Goal: Information Seeking & Learning: Learn about a topic

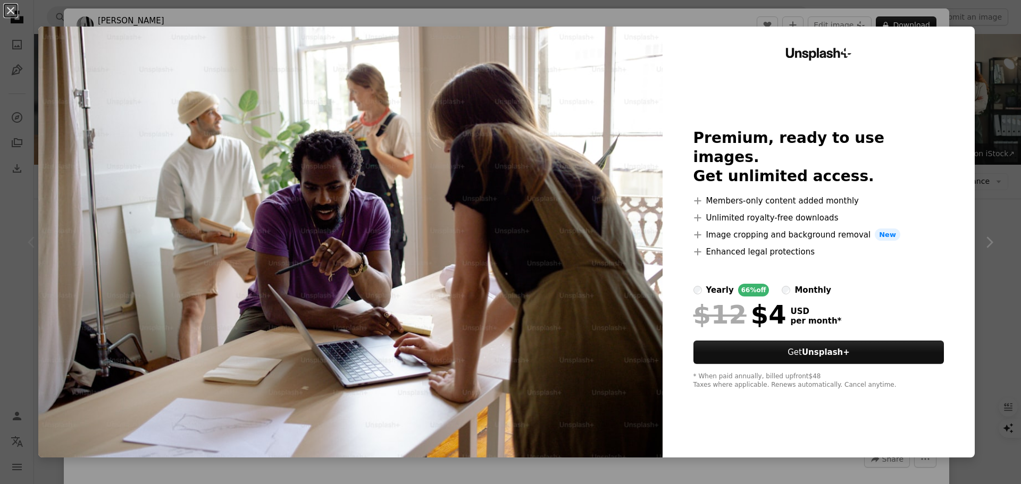
scroll to position [266, 0]
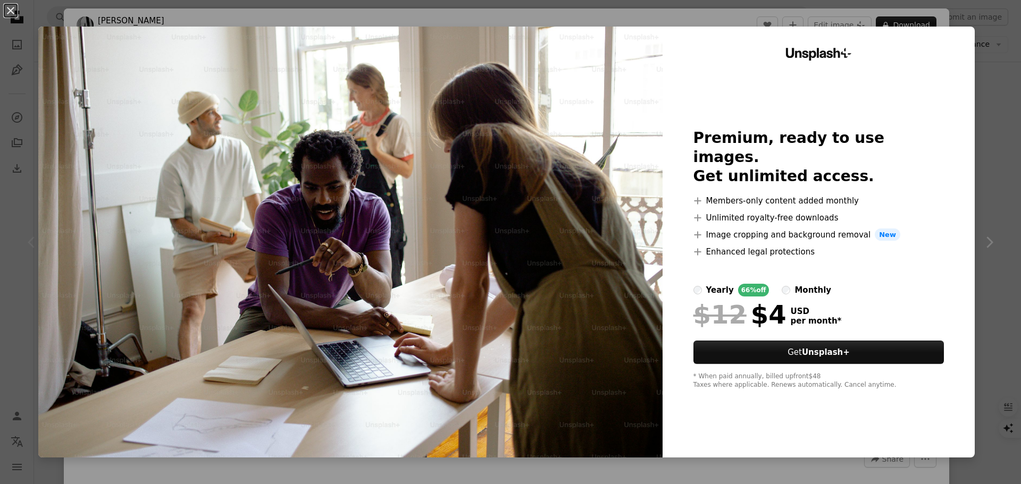
click at [794, 284] on div "monthly" at bounding box center [812, 290] width 37 height 13
click at [706, 284] on div "yearly" at bounding box center [720, 290] width 28 height 13
click at [982, 148] on div "An X shape Unsplash+ Premium, ready to use images. Get unlimited access. A plus…" at bounding box center [510, 242] width 1021 height 484
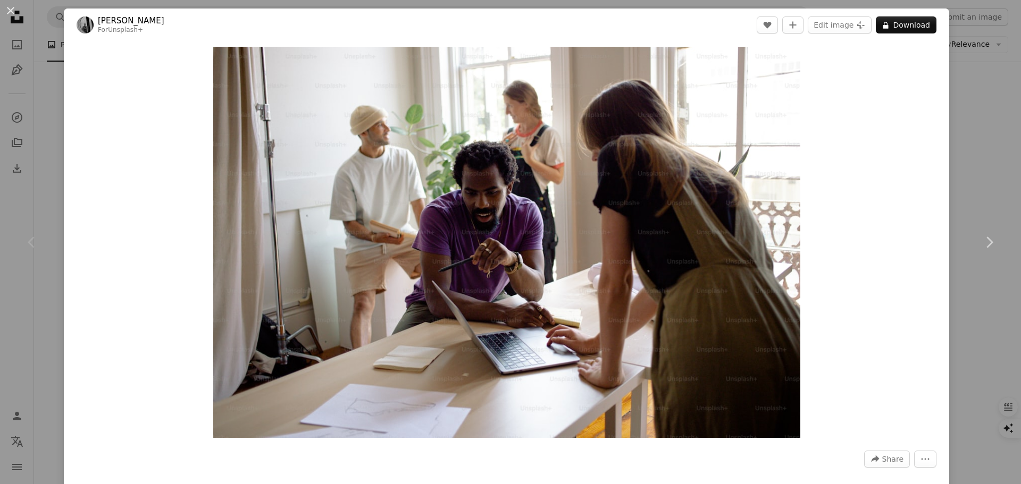
click at [107, 20] on link "[PERSON_NAME]" at bounding box center [131, 20] width 66 height 11
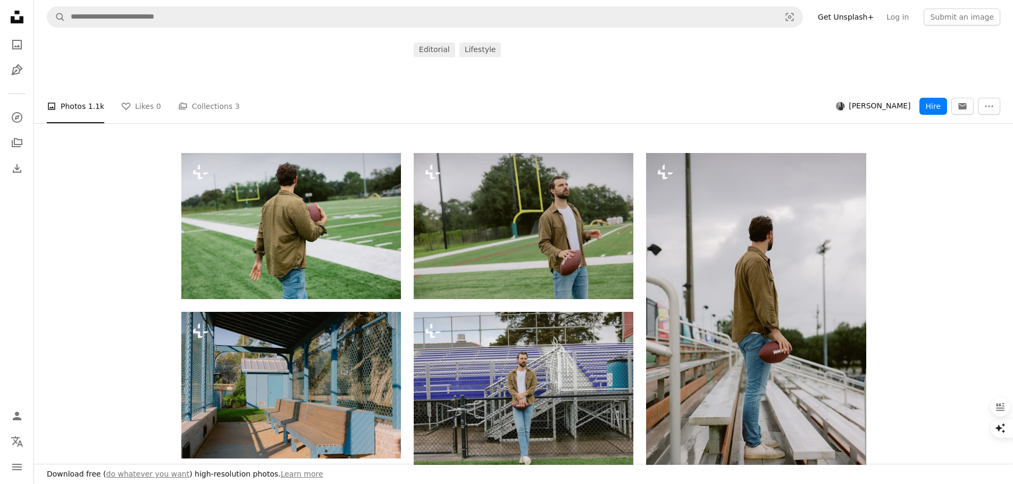
scroll to position [213, 0]
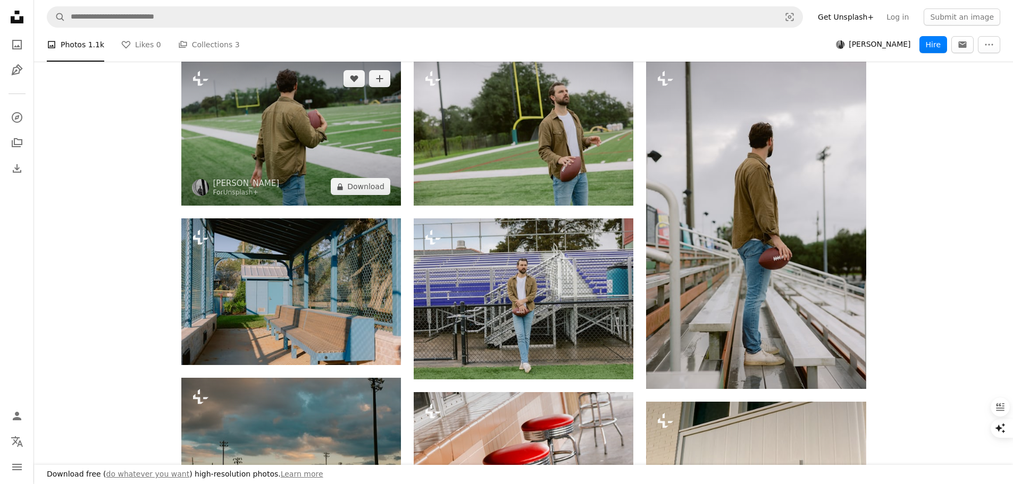
click at [314, 95] on img at bounding box center [291, 133] width 220 height 146
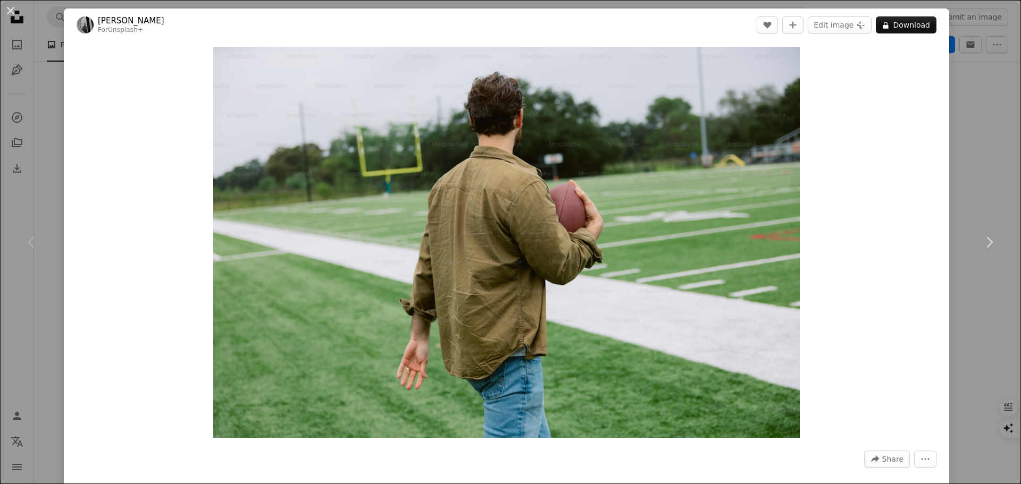
click at [979, 138] on div "An X shape Chevron left Chevron right [PERSON_NAME] For Unsplash+ A heart A plu…" at bounding box center [510, 242] width 1021 height 484
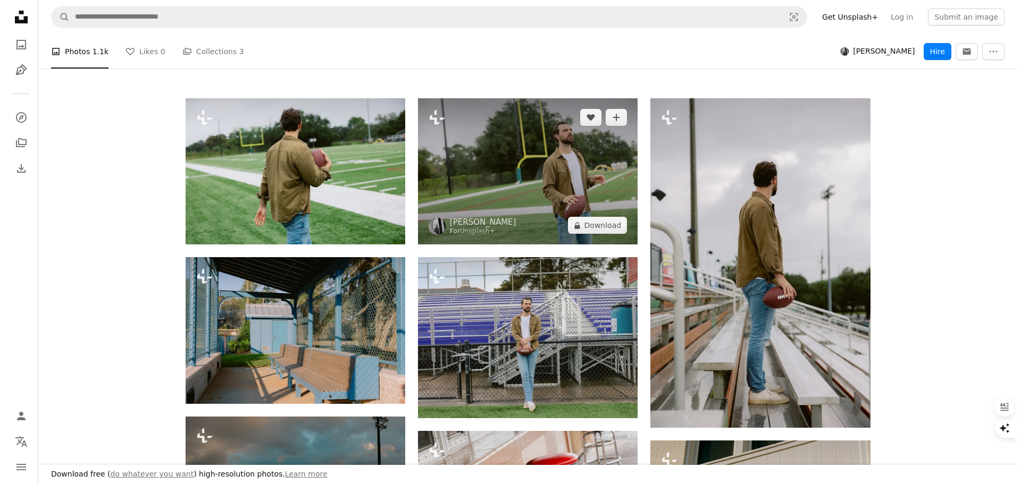
scroll to position [213, 0]
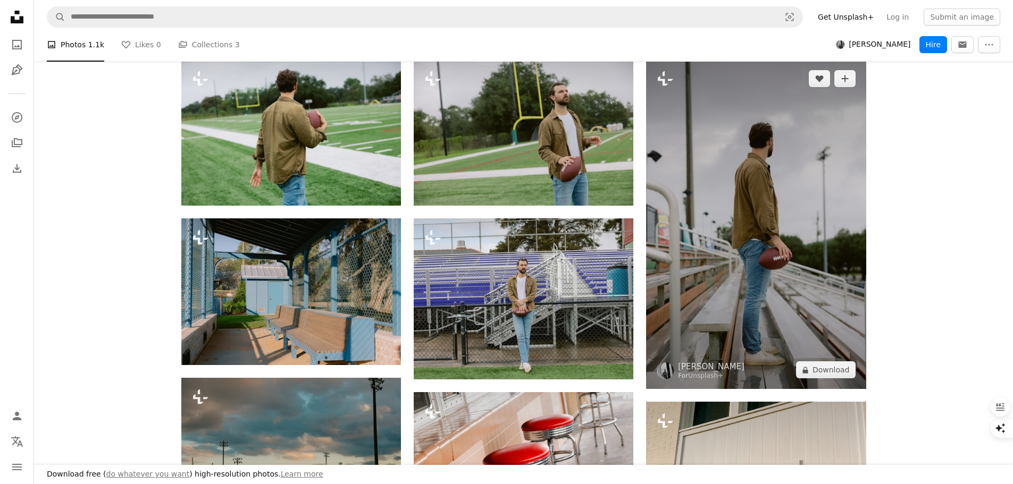
click at [761, 240] on img at bounding box center [756, 225] width 220 height 330
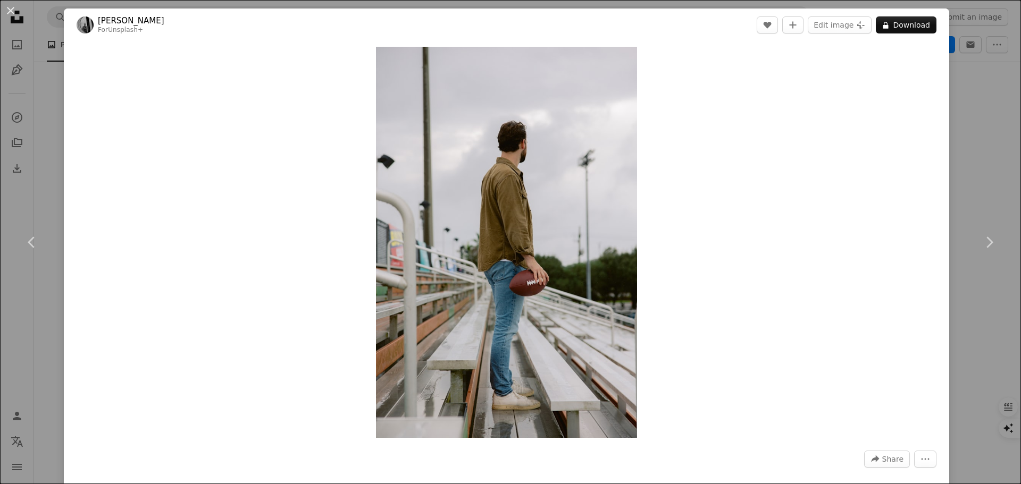
click at [962, 133] on div "An X shape Chevron left Chevron right [PERSON_NAME] For Unsplash+ A heart A plu…" at bounding box center [510, 242] width 1021 height 484
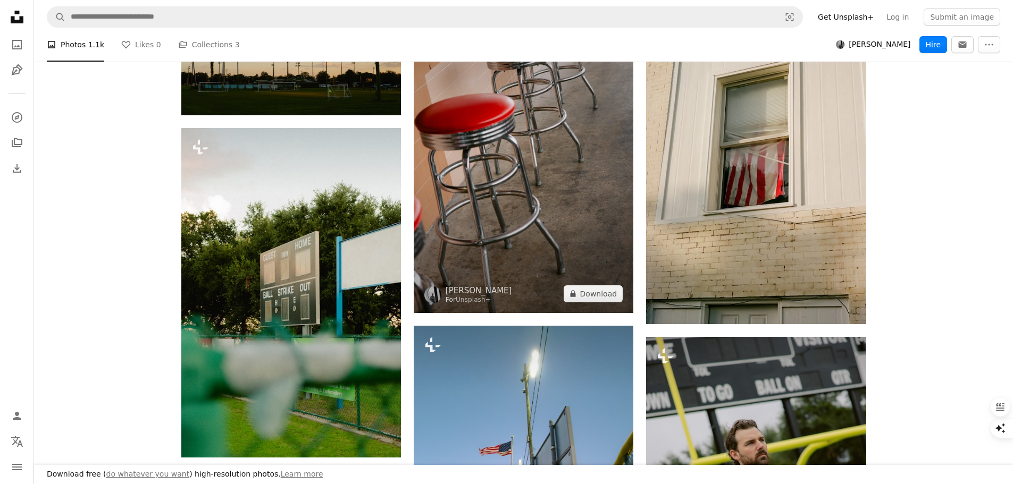
scroll to position [638, 0]
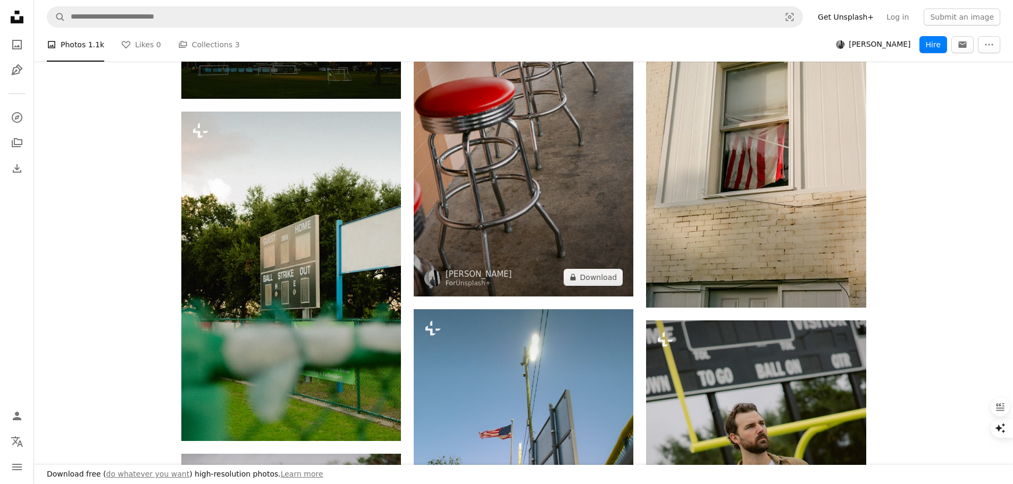
click at [576, 172] on img at bounding box center [524, 132] width 220 height 330
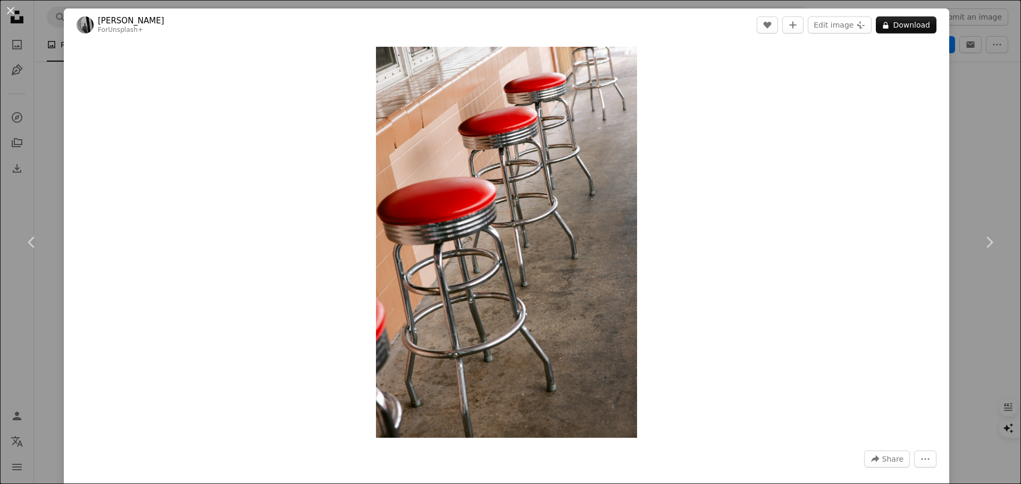
click at [968, 172] on div "An X shape Chevron left Chevron right [PERSON_NAME] For Unsplash+ A heart A plu…" at bounding box center [510, 242] width 1021 height 484
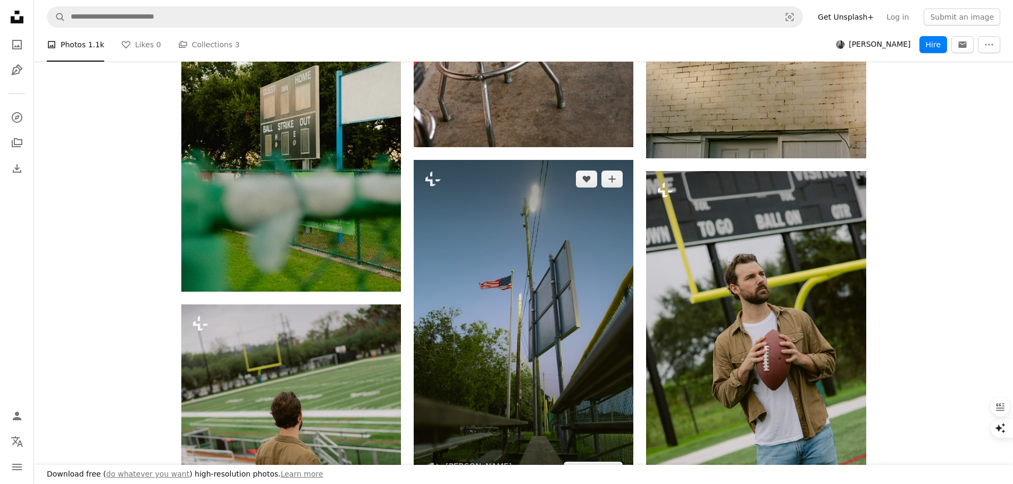
scroll to position [851, 0]
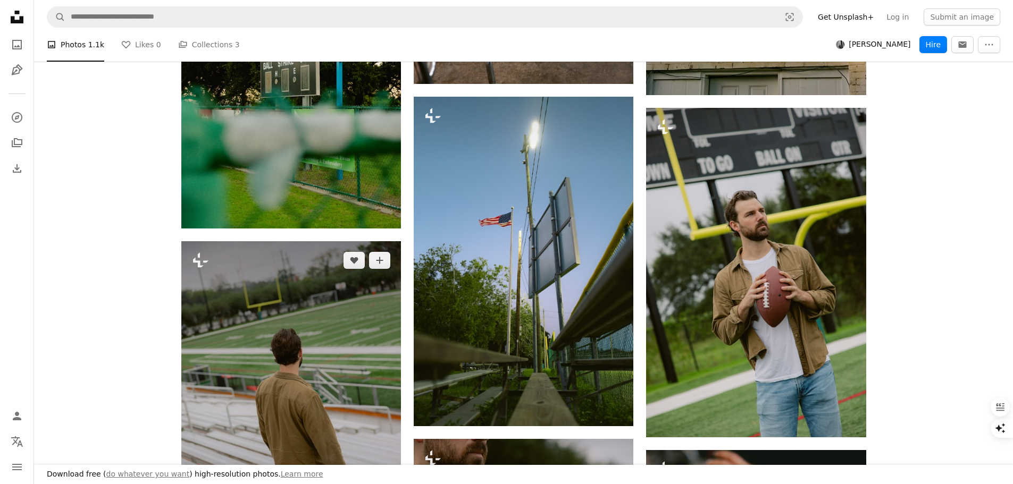
click at [314, 328] on img at bounding box center [291, 406] width 220 height 330
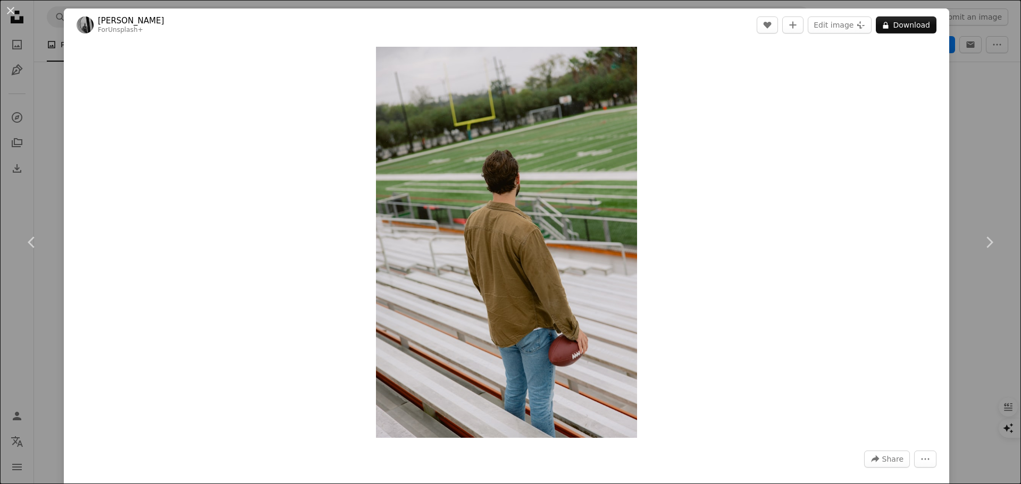
click at [977, 140] on div "An X shape Chevron left Chevron right [PERSON_NAME] For Unsplash+ A heart A plu…" at bounding box center [510, 242] width 1021 height 484
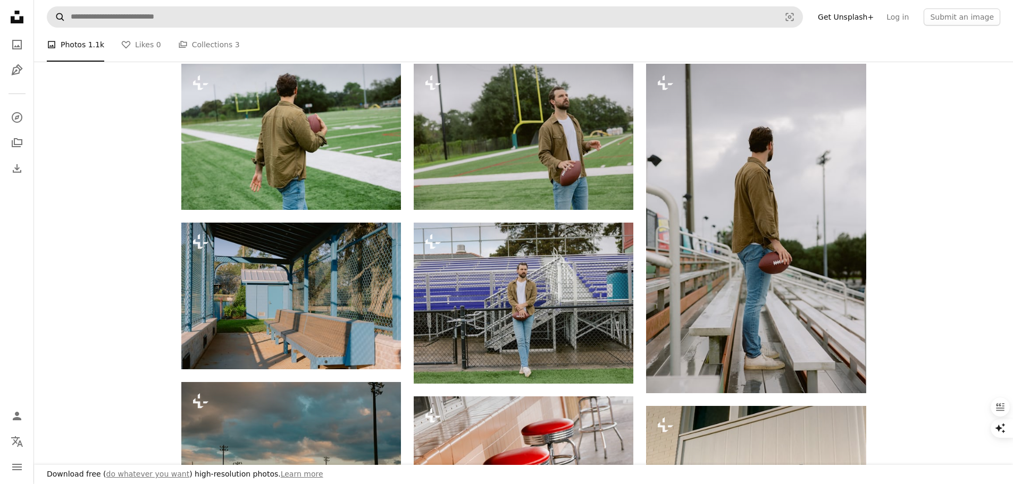
scroll to position [53, 0]
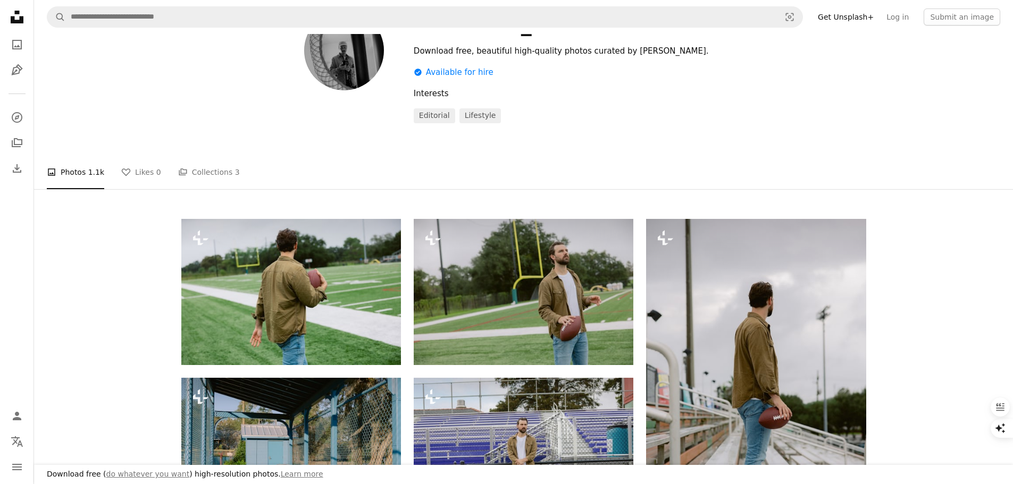
click at [15, 16] on icon "Unsplash logo Unsplash Home" at bounding box center [16, 16] width 21 height 21
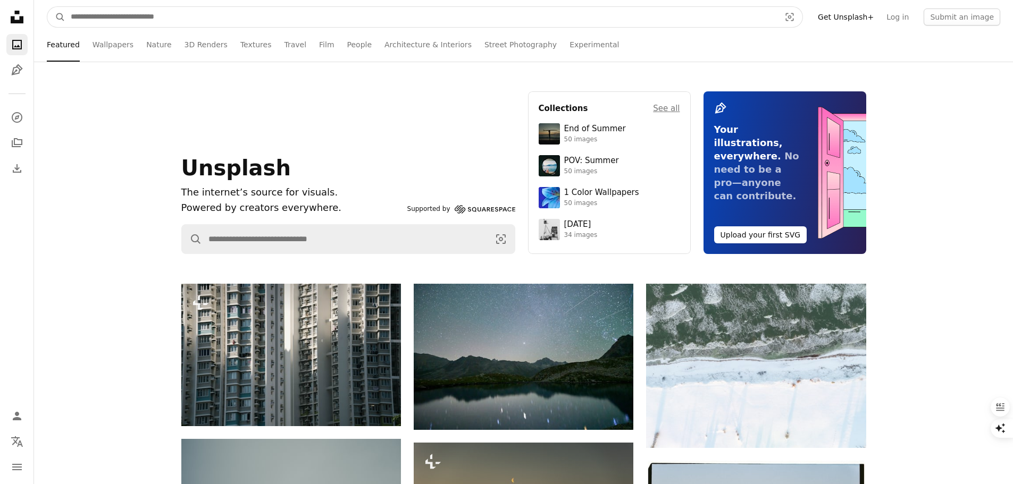
click at [207, 16] on input "Find visuals sitewide" at bounding box center [420, 17] width 711 height 20
type input "********"
click at [47, 7] on button "A magnifying glass" at bounding box center [56, 17] width 18 height 20
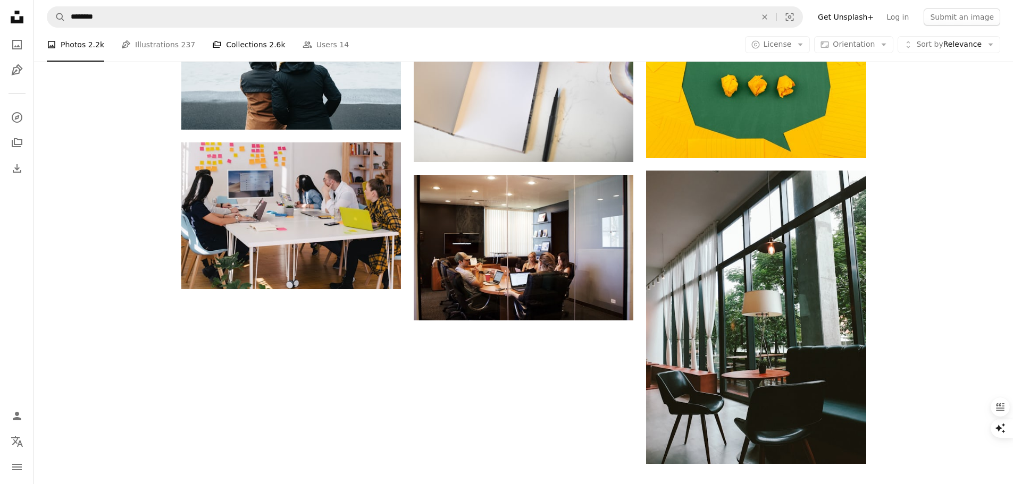
scroll to position [1063, 0]
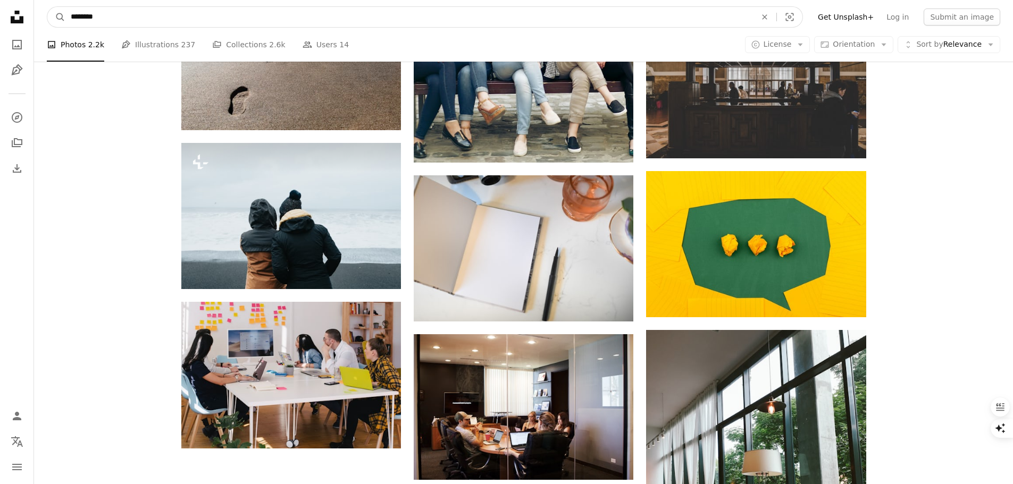
click at [201, 16] on input "********" at bounding box center [408, 17] width 687 height 20
type input "**********"
click at [47, 7] on button "A magnifying glass" at bounding box center [56, 17] width 18 height 20
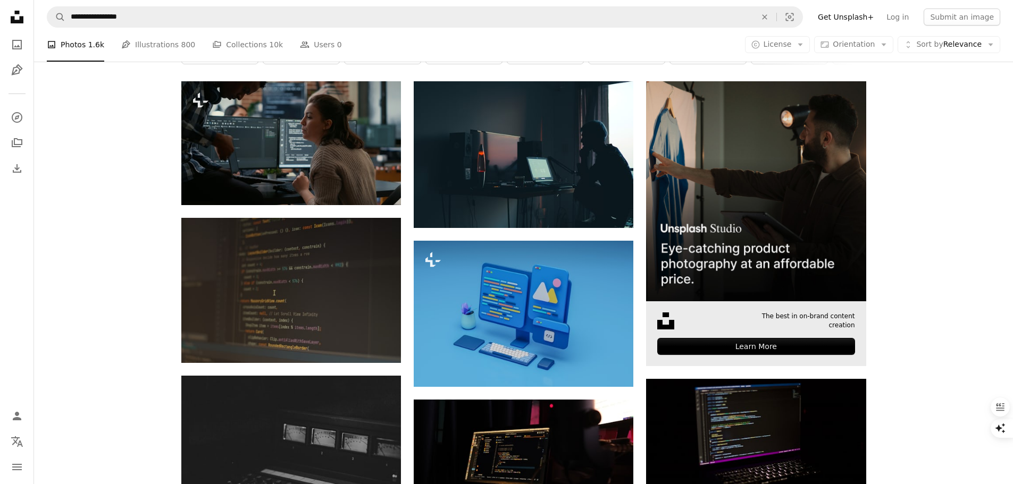
scroll to position [213, 0]
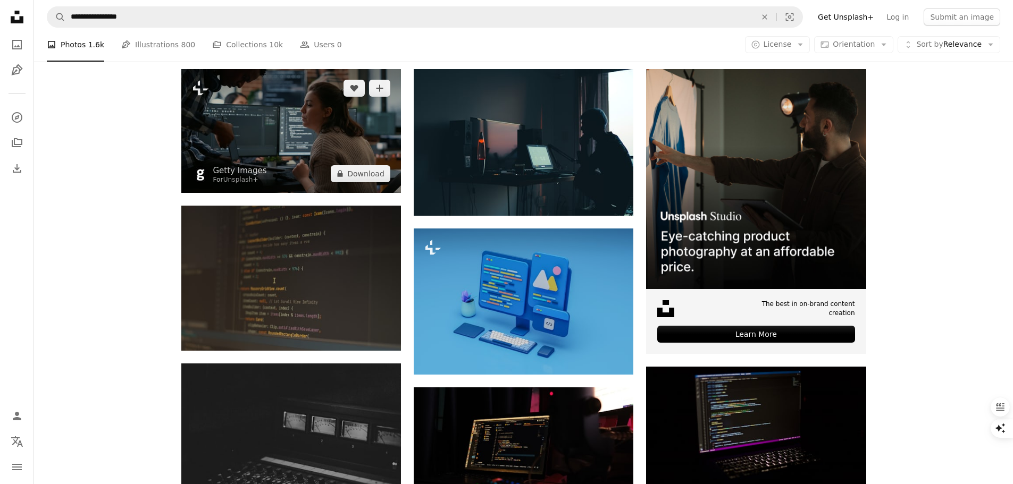
click at [273, 123] on img at bounding box center [291, 130] width 220 height 123
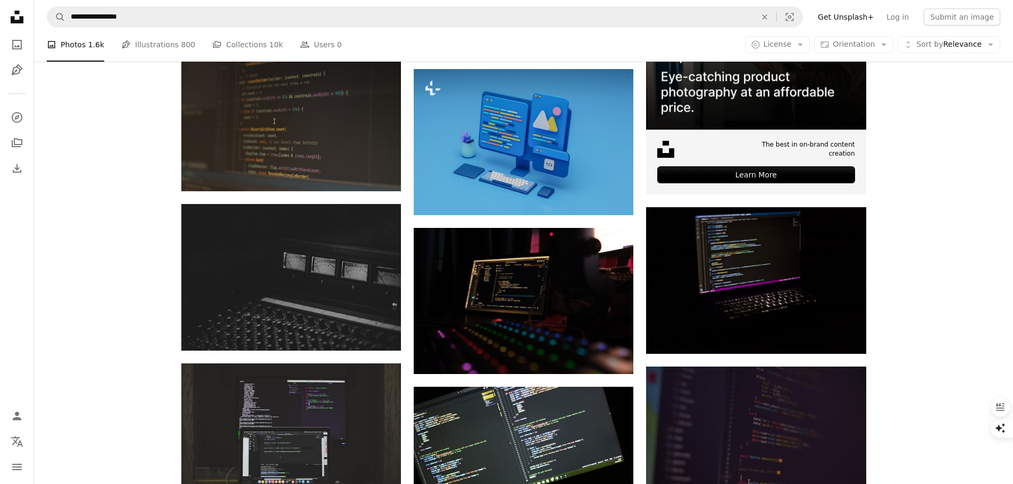
scroll to position [425, 0]
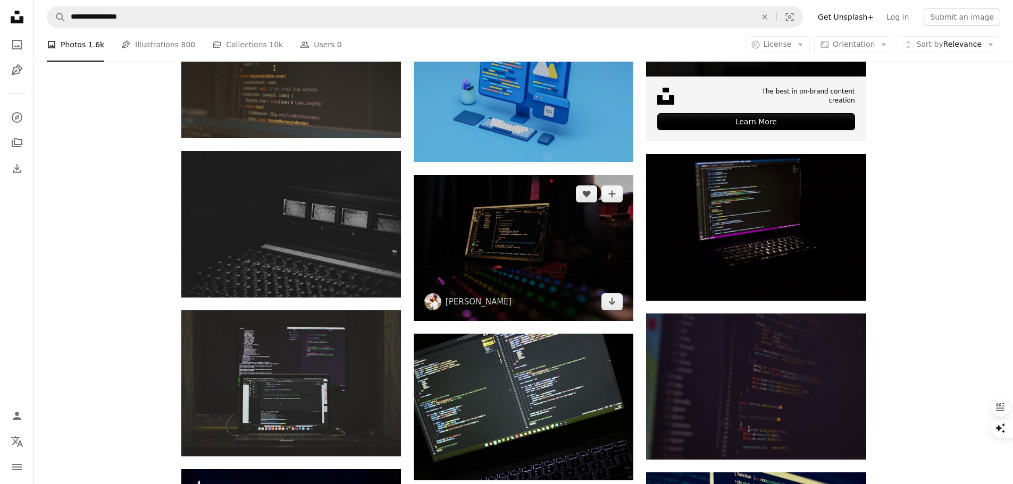
click at [500, 239] on img at bounding box center [524, 248] width 220 height 146
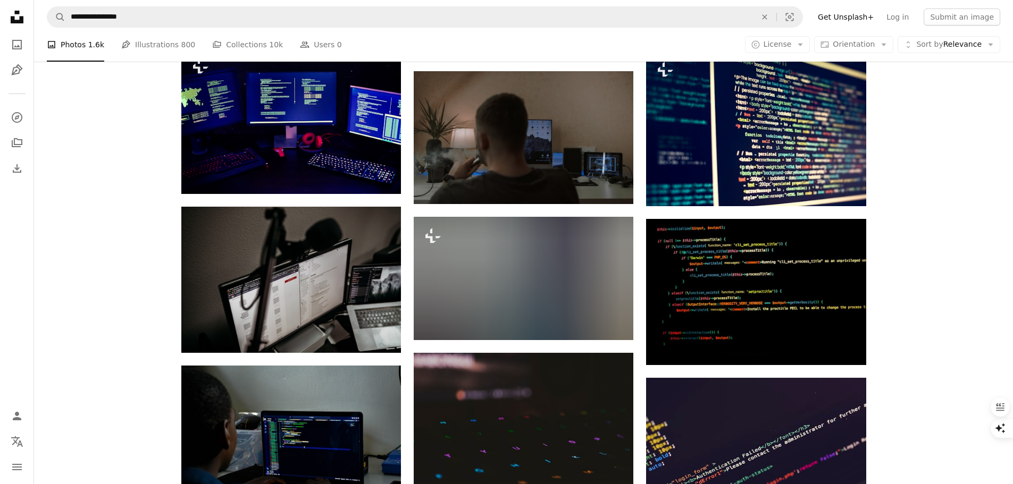
scroll to position [904, 0]
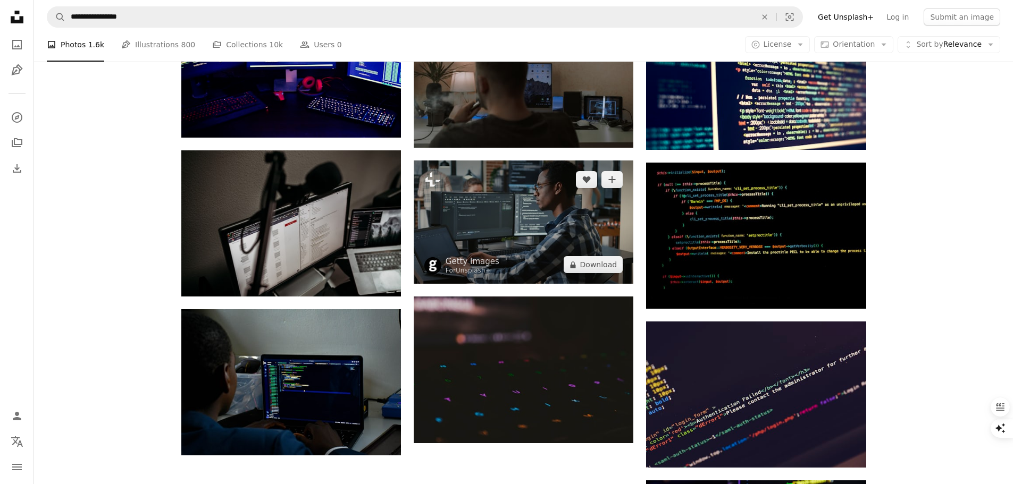
click at [509, 211] on img at bounding box center [524, 222] width 220 height 123
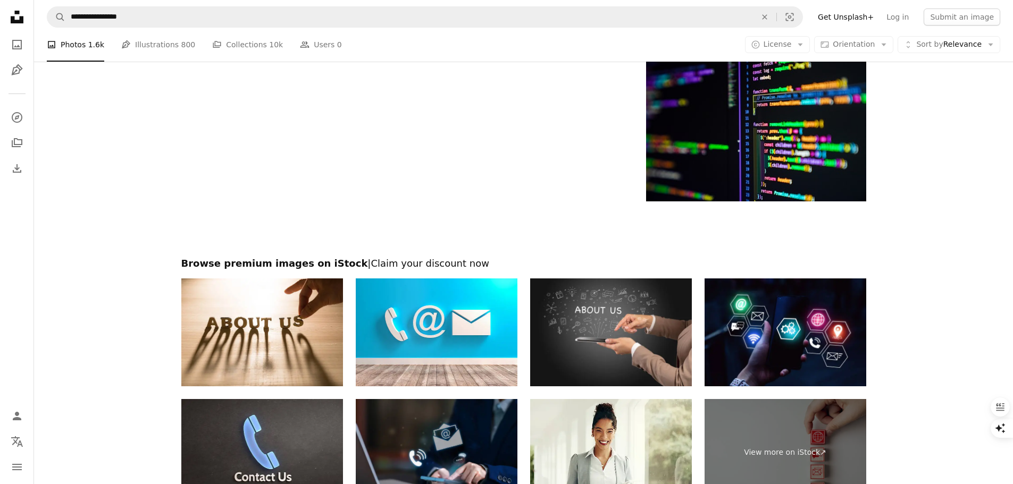
scroll to position [1551, 0]
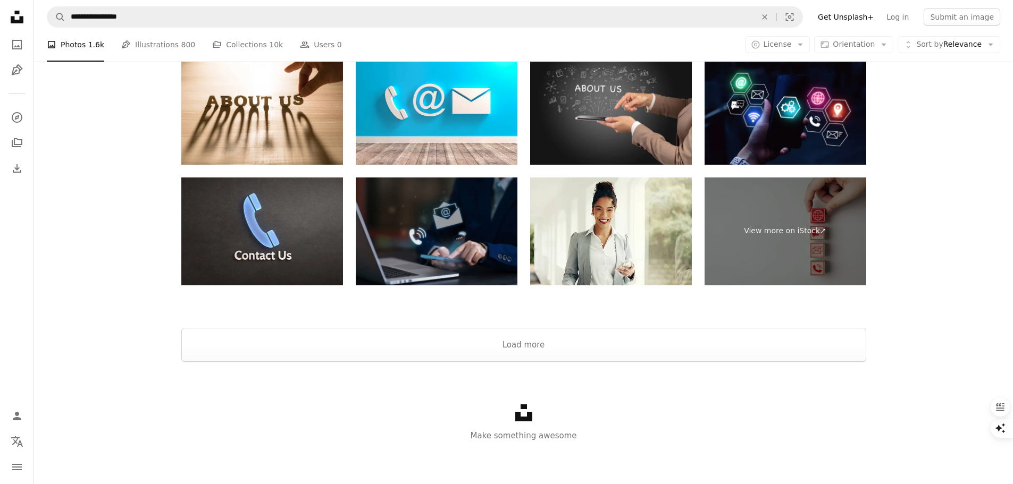
click at [460, 221] on img at bounding box center [437, 232] width 162 height 108
click at [532, 346] on button "Load more" at bounding box center [523, 345] width 685 height 34
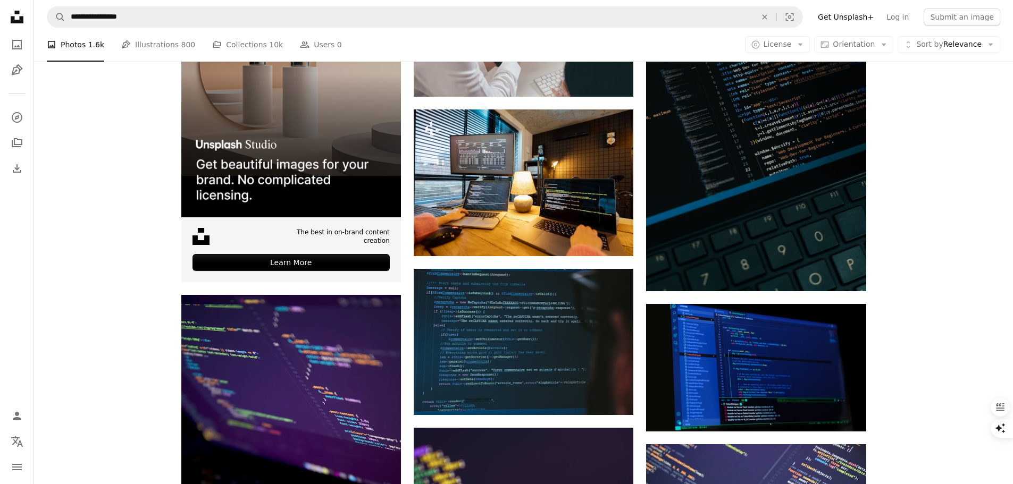
scroll to position [1894, 0]
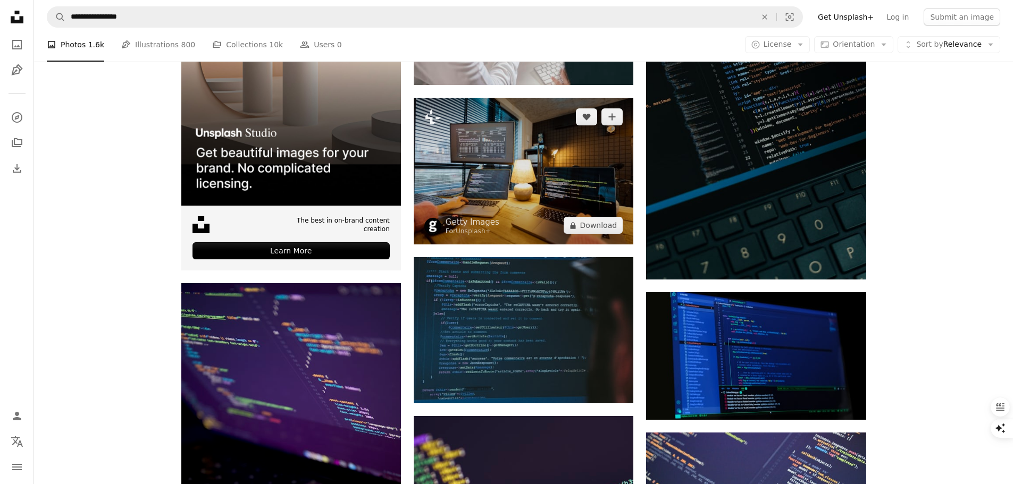
click at [523, 176] on img at bounding box center [524, 171] width 220 height 147
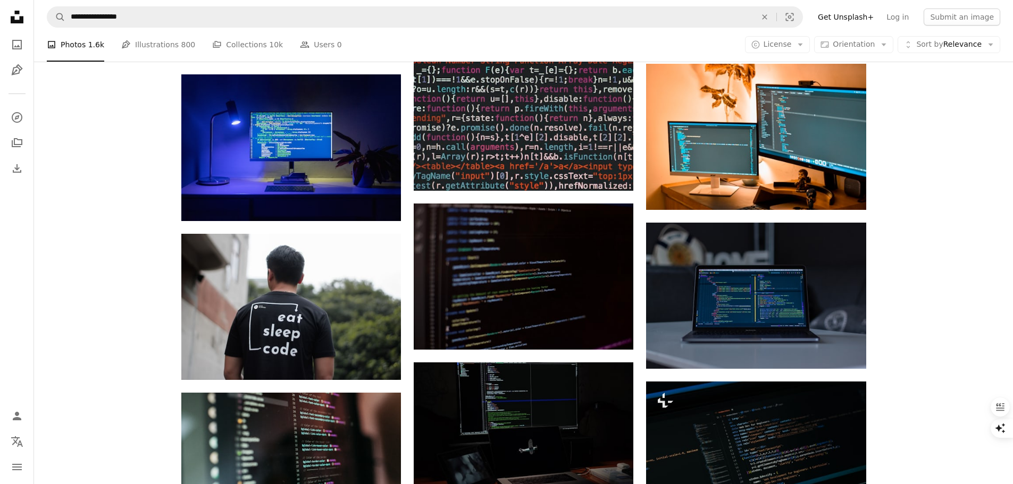
scroll to position [2585, 0]
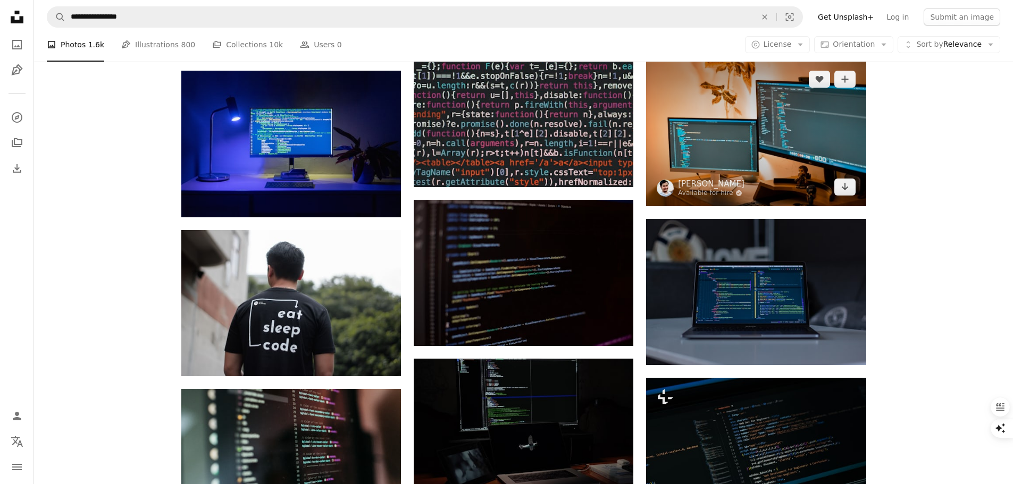
click at [695, 113] on img at bounding box center [756, 133] width 220 height 146
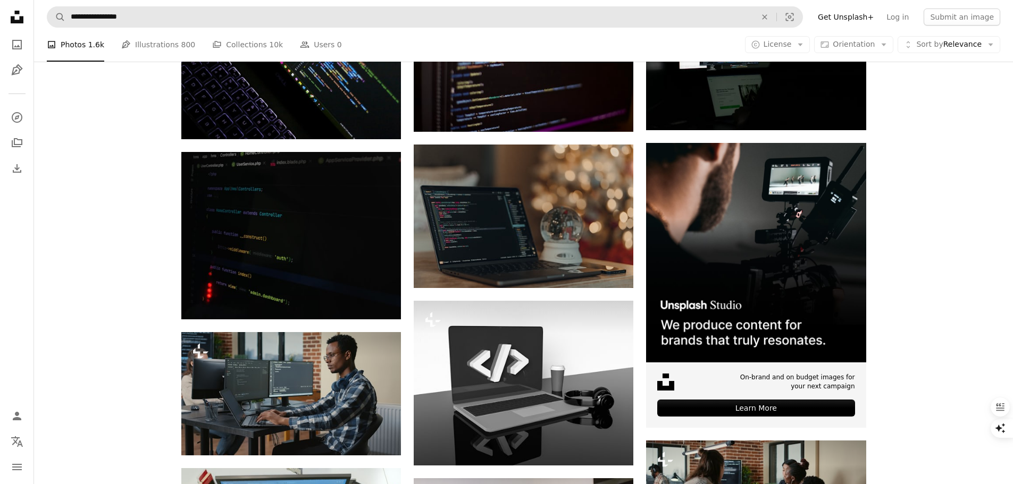
scroll to position [3405, 0]
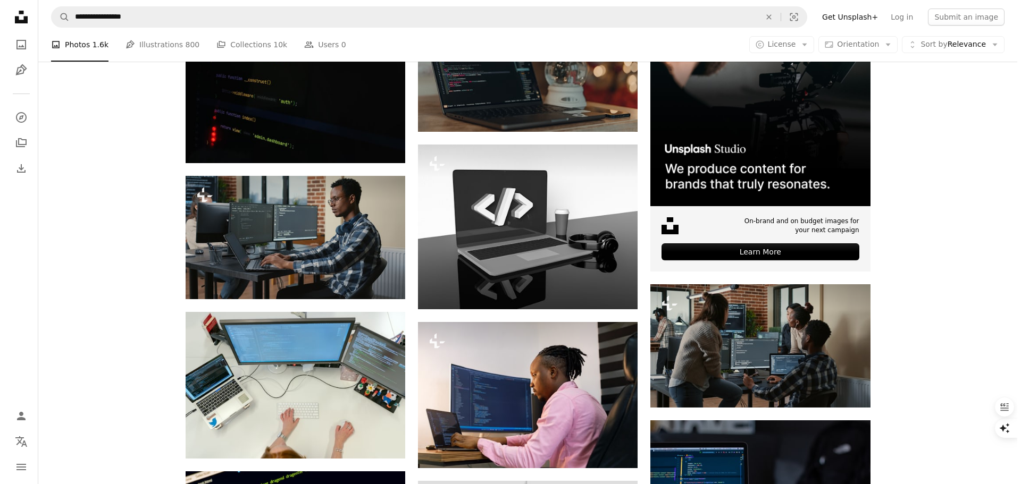
scroll to position [3618, 0]
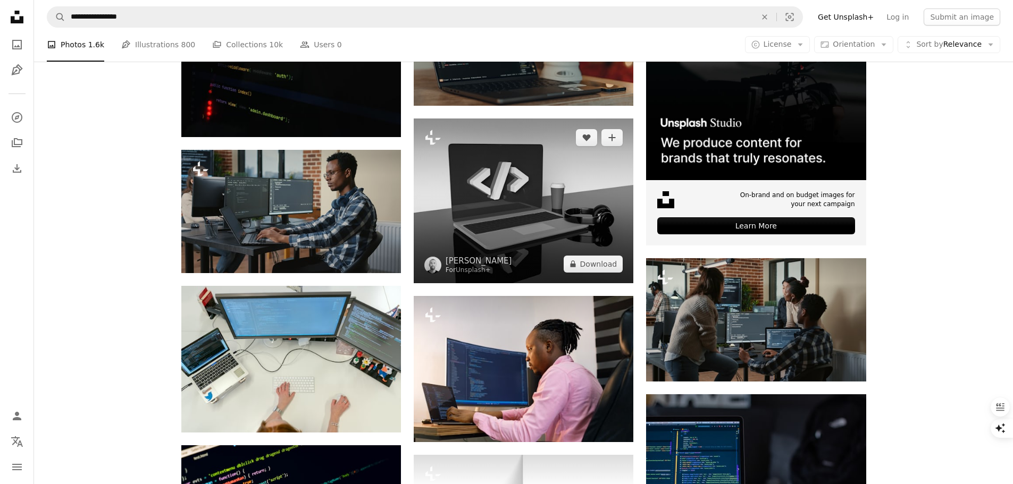
click at [495, 182] on img at bounding box center [524, 201] width 220 height 165
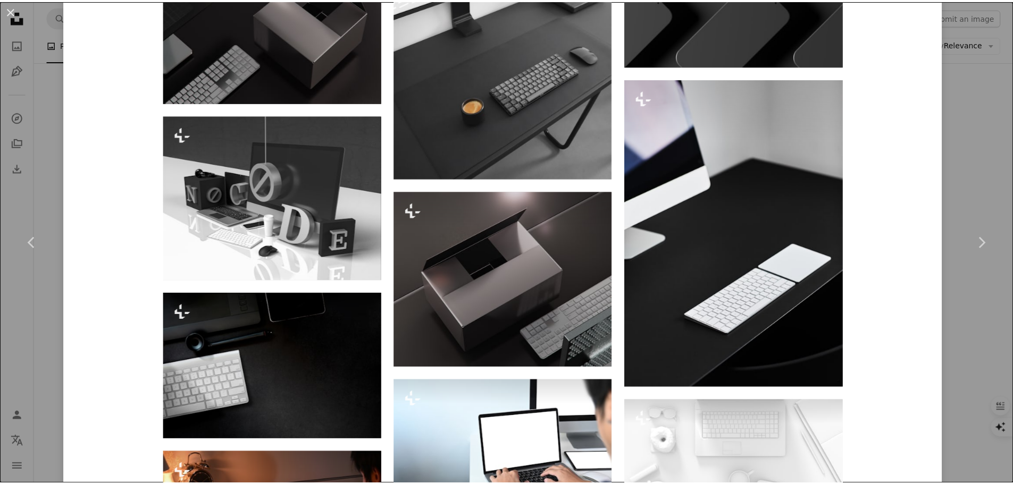
scroll to position [1435, 0]
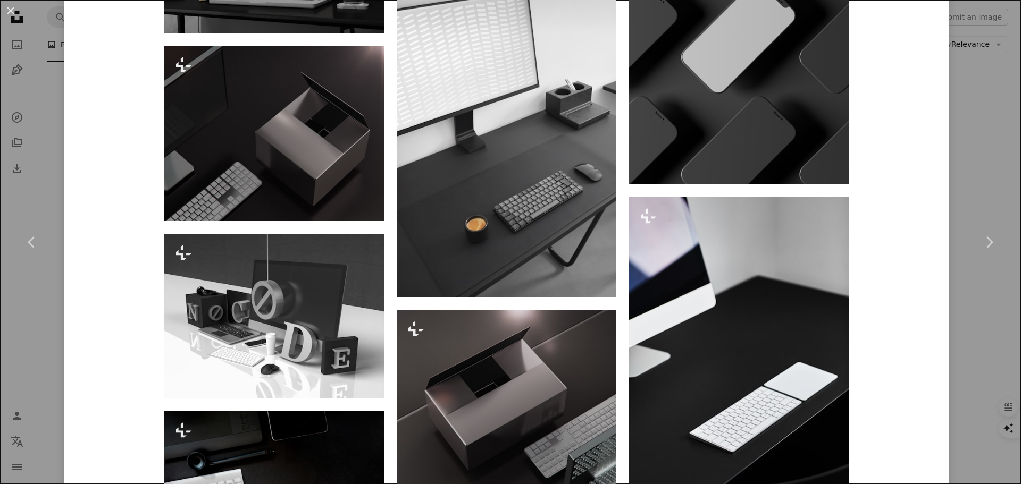
click at [959, 102] on div "An X shape Chevron left Chevron right [PERSON_NAME] For Unsplash+ A heart A plu…" at bounding box center [510, 242] width 1021 height 484
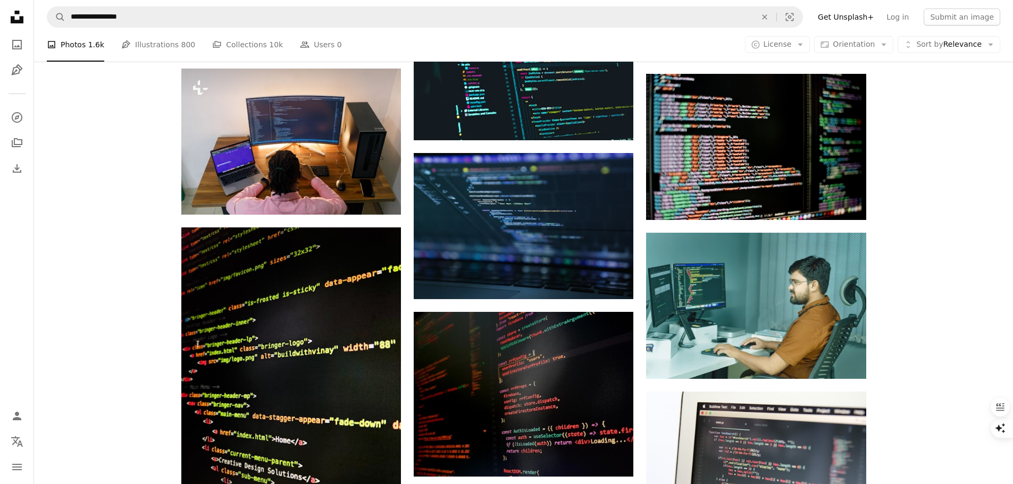
scroll to position [4362, 0]
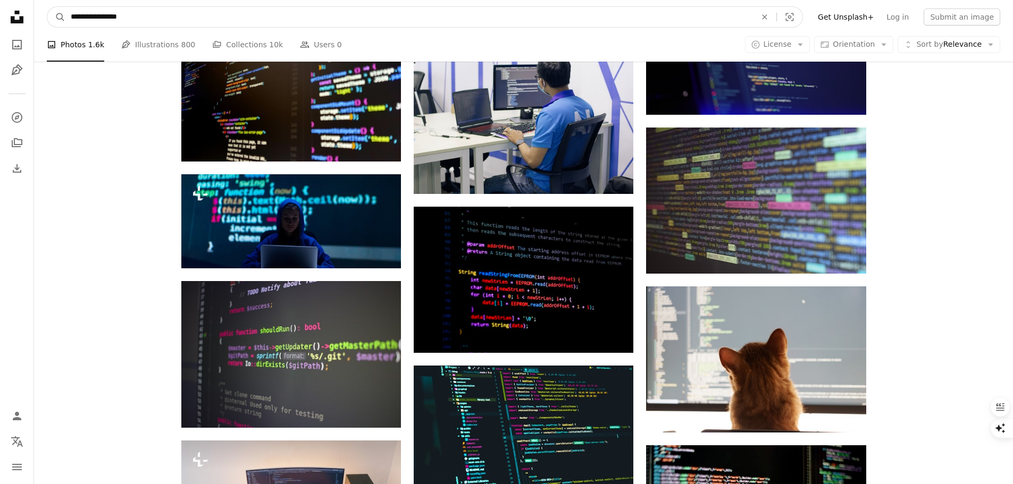
click at [117, 16] on input "**********" at bounding box center [408, 17] width 687 height 20
drag, startPoint x: 102, startPoint y: 16, endPoint x: 260, endPoint y: 26, distance: 158.7
click at [260, 26] on input "**********" at bounding box center [408, 17] width 687 height 20
type input "**********"
click at [47, 7] on button "A magnifying glass" at bounding box center [56, 17] width 18 height 20
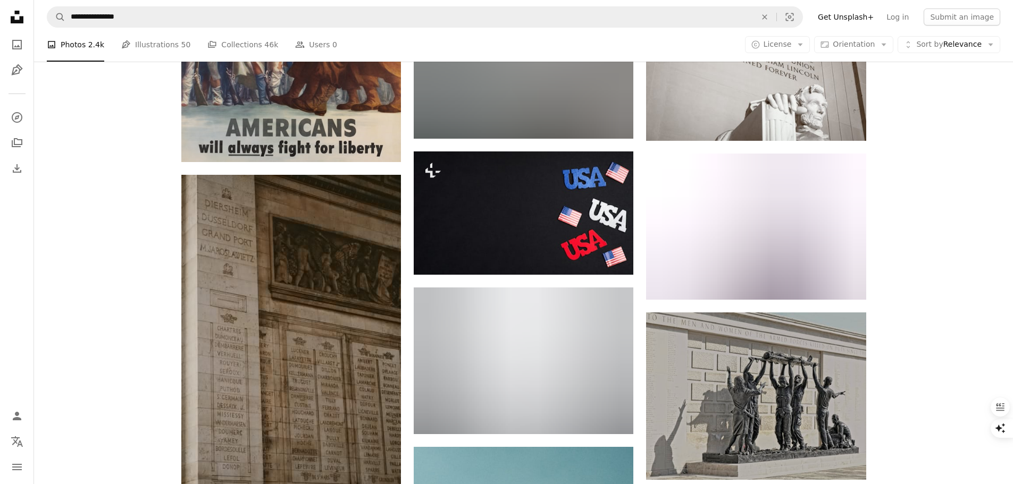
scroll to position [744, 0]
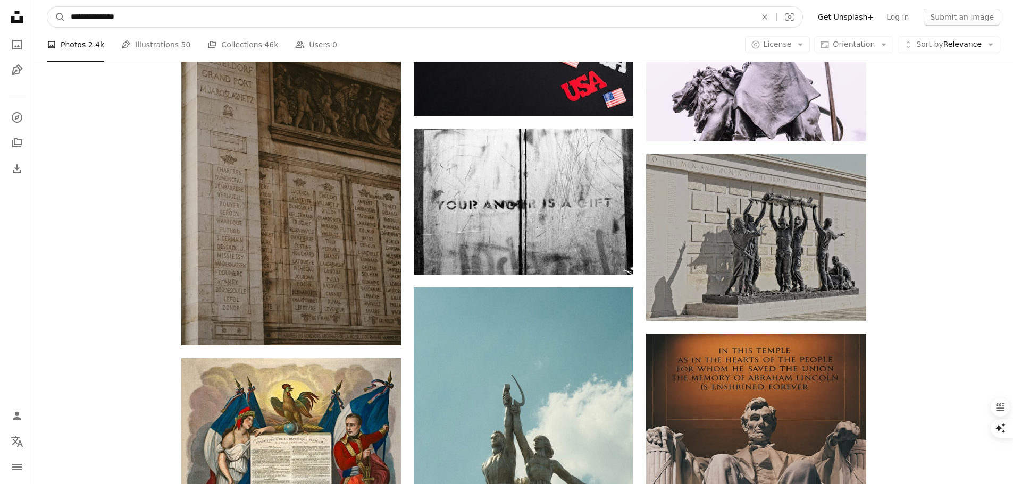
click at [217, 19] on input "**********" at bounding box center [408, 17] width 687 height 20
type input "**********"
click at [47, 7] on button "A magnifying glass" at bounding box center [56, 17] width 18 height 20
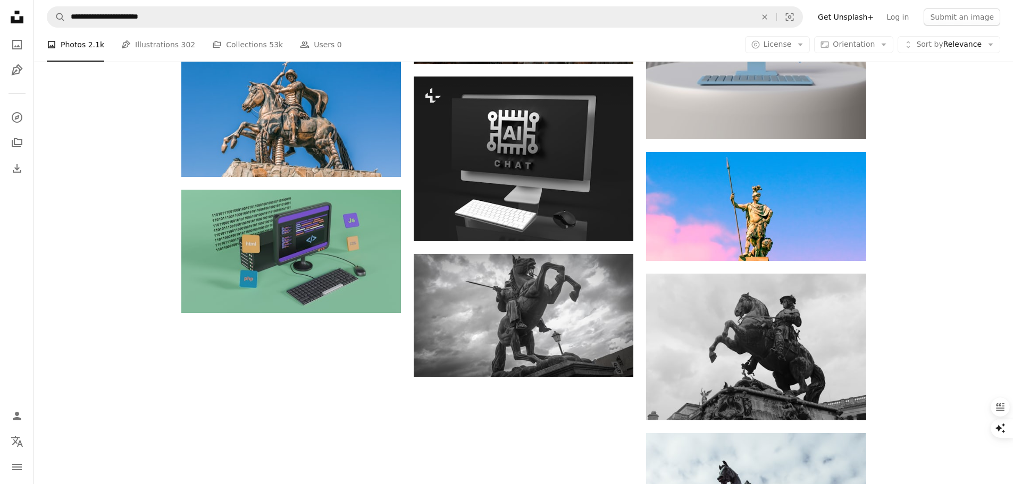
scroll to position [1063, 0]
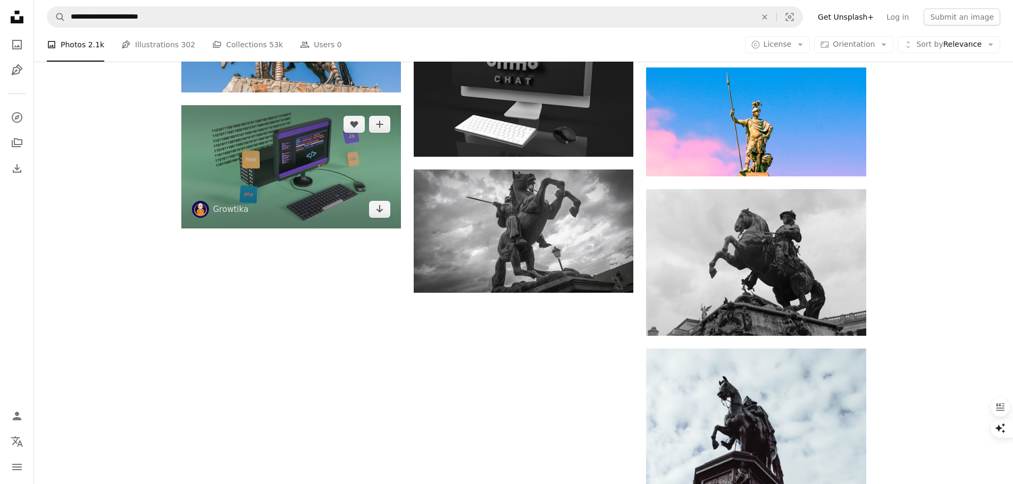
click at [317, 150] on img at bounding box center [291, 166] width 220 height 123
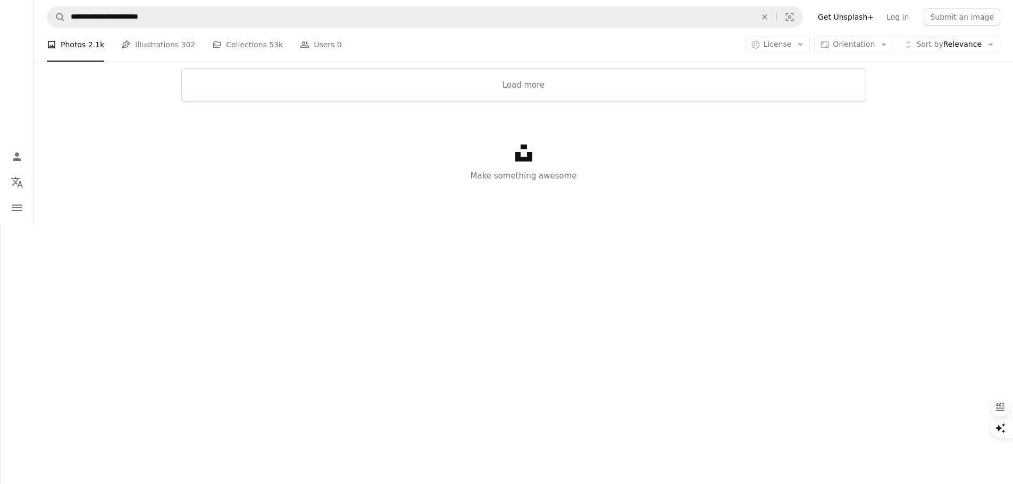
scroll to position [1861, 0]
